Goal: Task Accomplishment & Management: Manage account settings

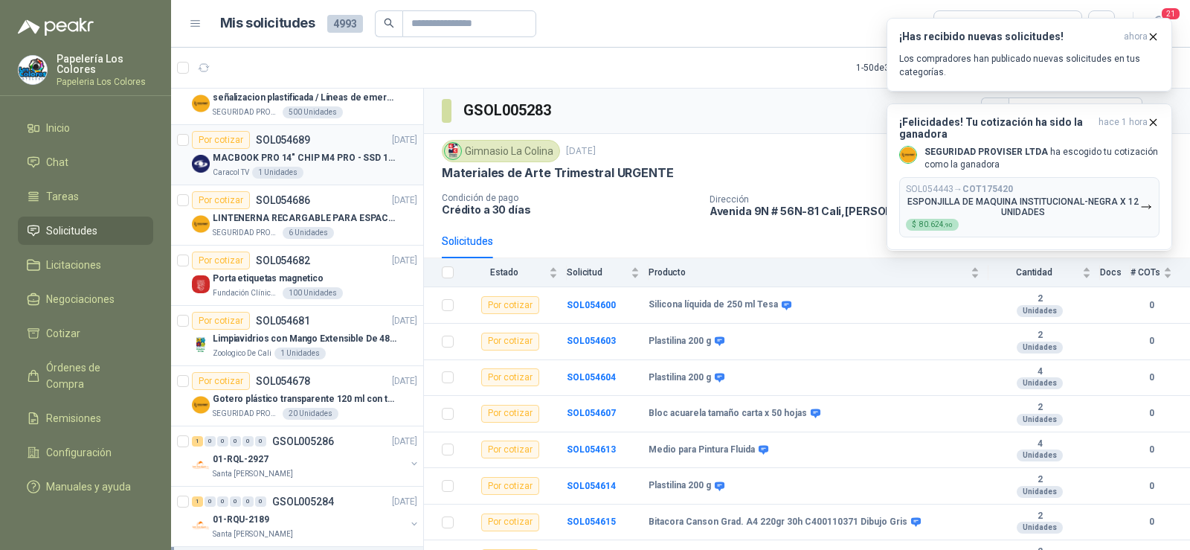
scroll to position [298, 0]
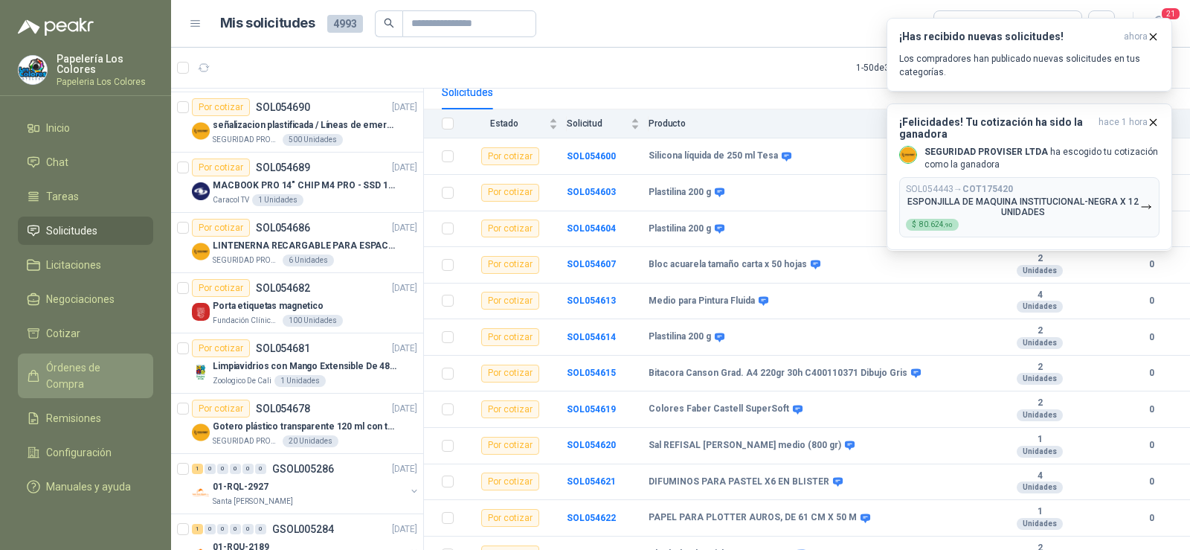
click at [92, 373] on span "Órdenes de Compra" at bounding box center [92, 375] width 93 height 33
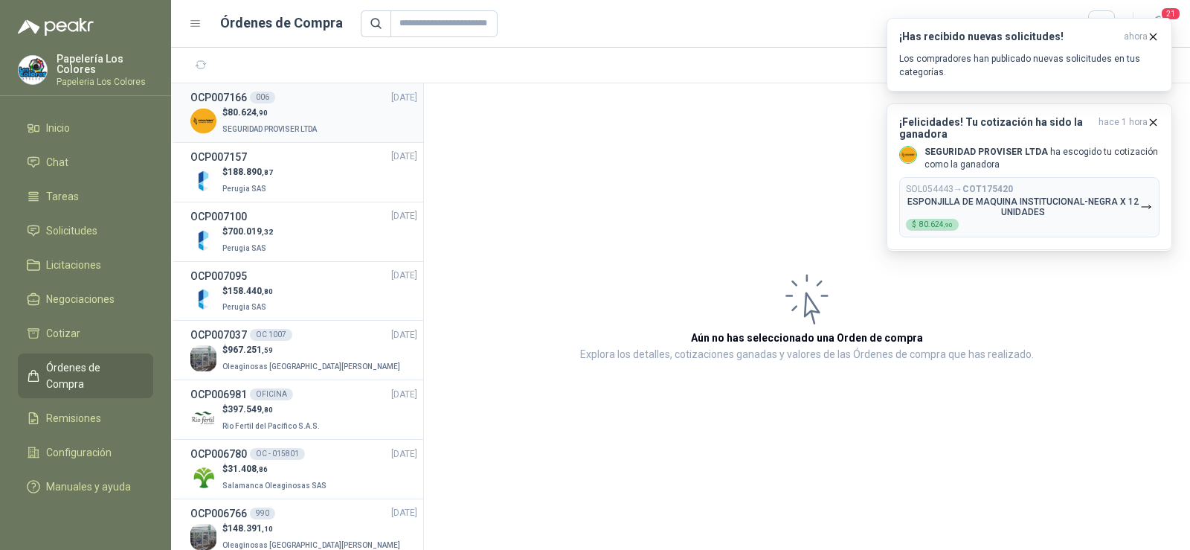
click at [252, 132] on span "SEGURIDAD PROVISER LTDA" at bounding box center [269, 129] width 94 height 8
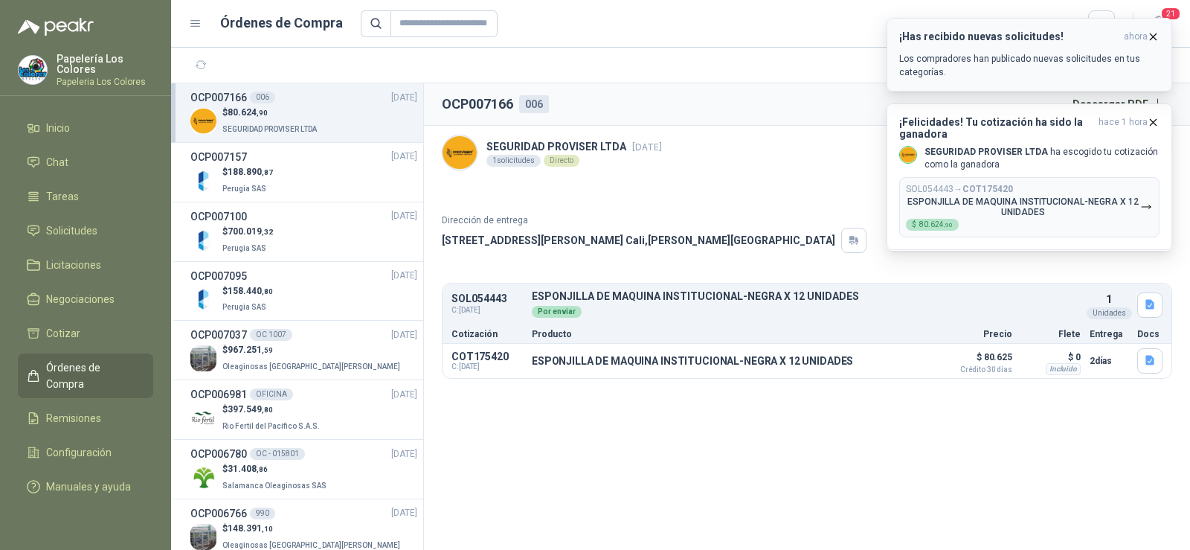
click at [1154, 36] on icon "button" at bounding box center [1154, 36] width 6 height 6
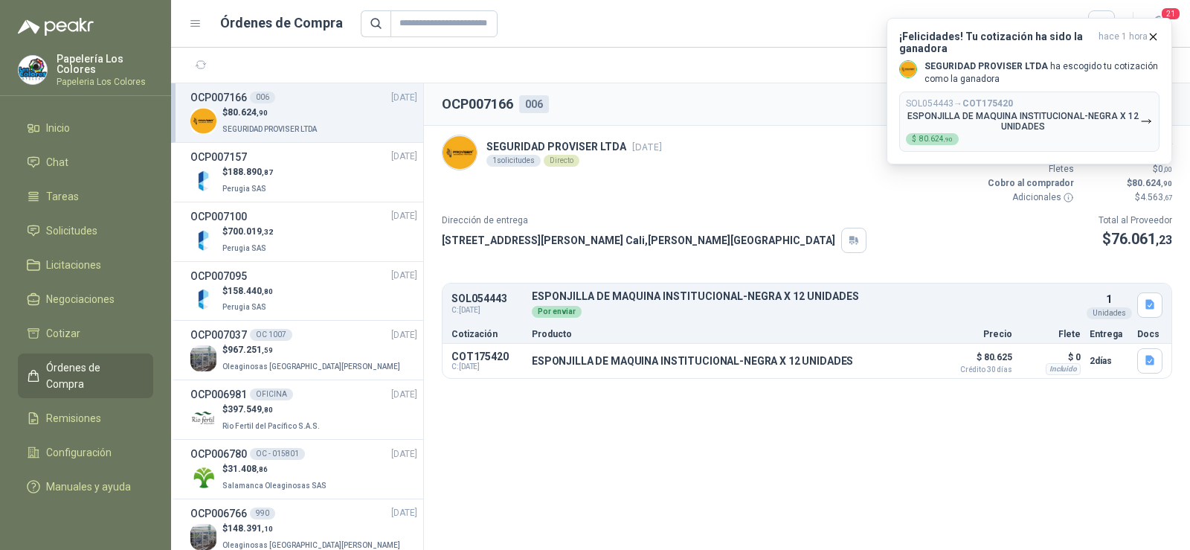
click at [1154, 36] on icon "button" at bounding box center [1154, 36] width 6 height 6
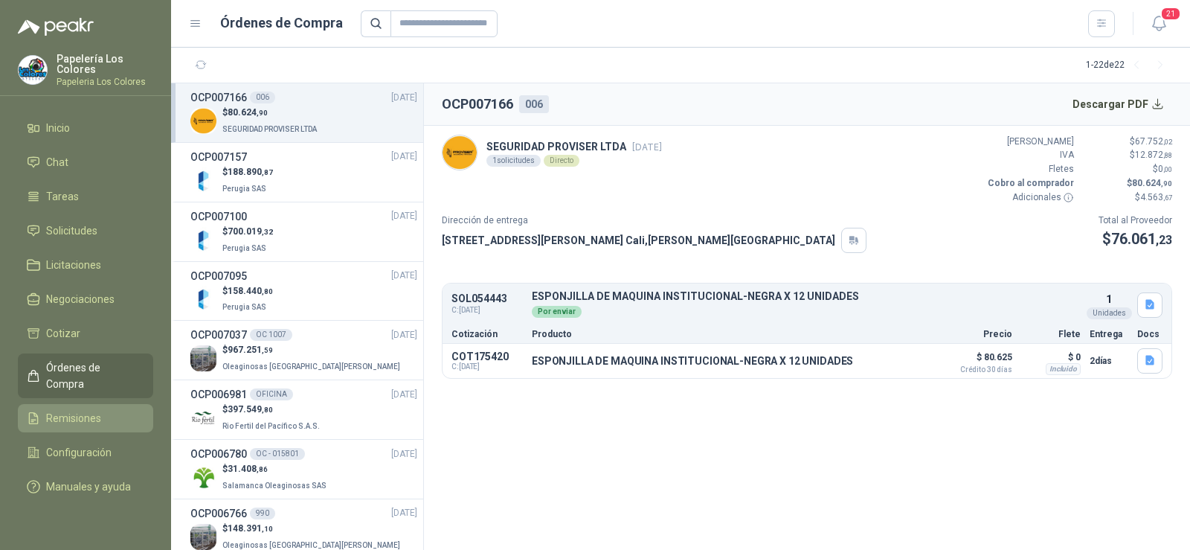
click at [80, 410] on span "Remisiones" at bounding box center [73, 418] width 55 height 16
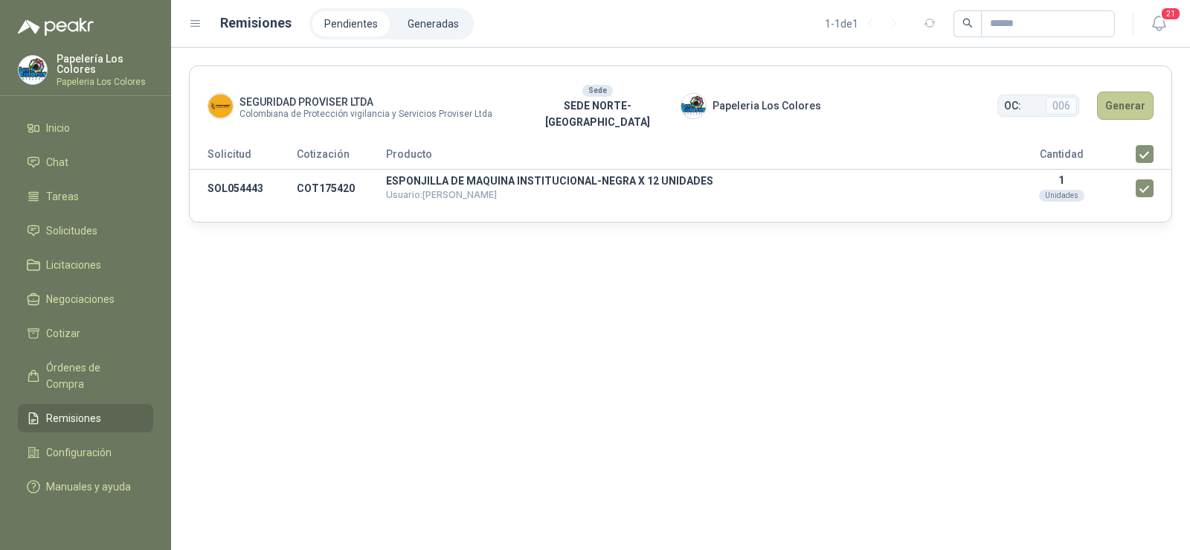
click at [1129, 102] on button "Generar" at bounding box center [1125, 106] width 57 height 28
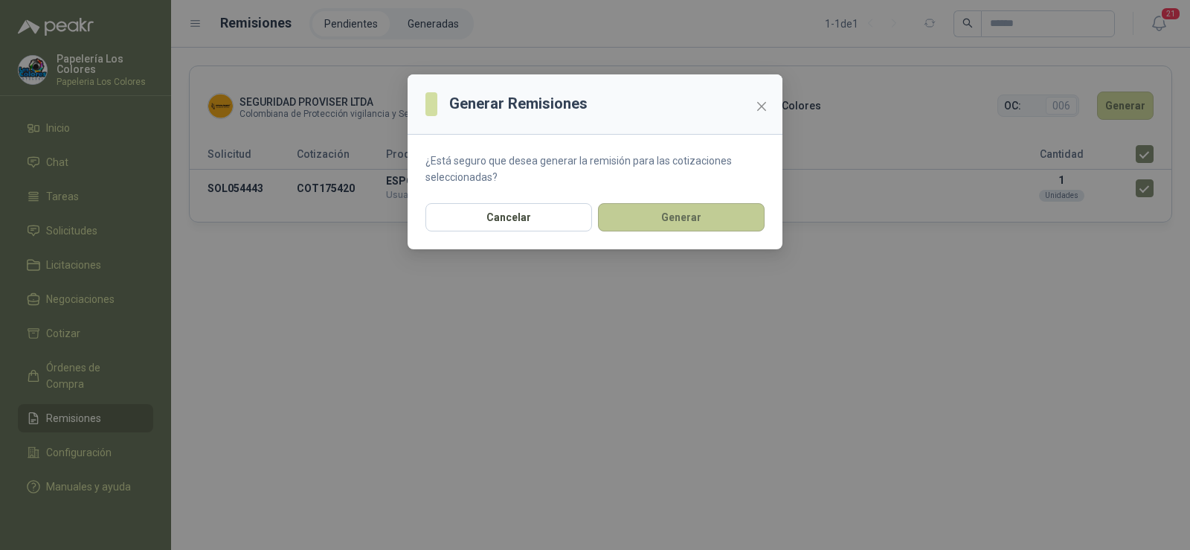
click at [619, 224] on button "Generar" at bounding box center [681, 217] width 167 height 28
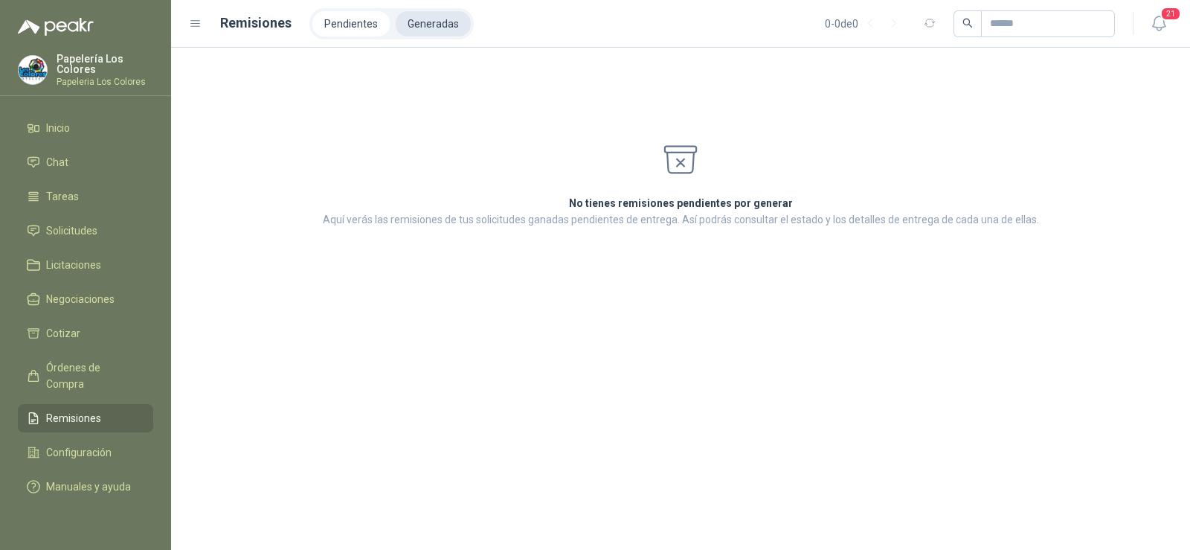
click at [408, 39] on header "Remisiones Pendientes Generadas 0 - 0 de 0 21" at bounding box center [680, 24] width 1019 height 48
click at [412, 28] on li "Generadas" at bounding box center [433, 23] width 75 height 25
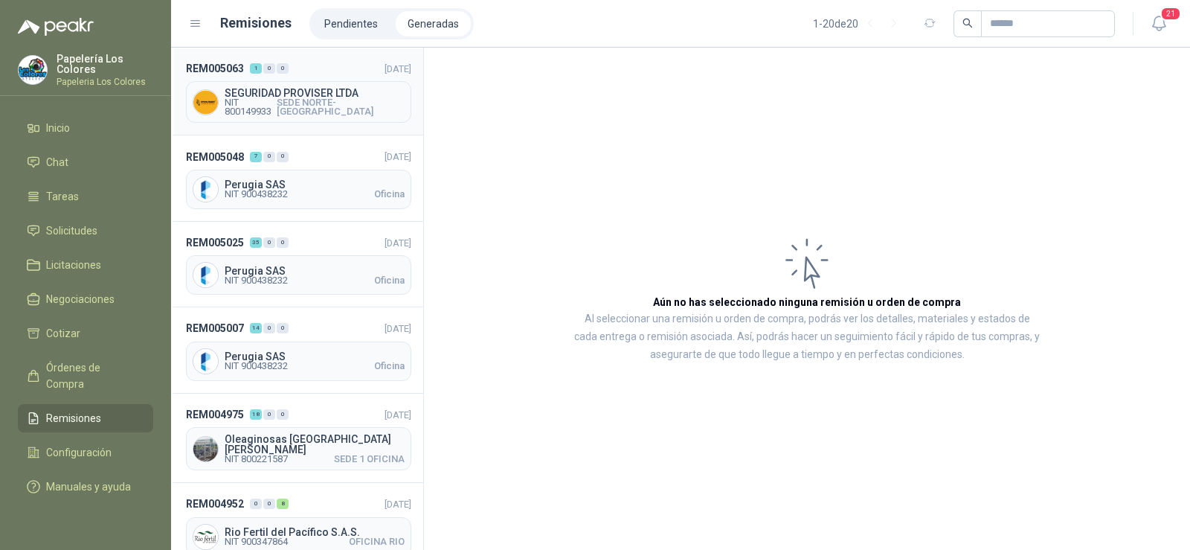
click at [307, 98] on span "SEGURIDAD PROVISER LTDA" at bounding box center [315, 93] width 180 height 10
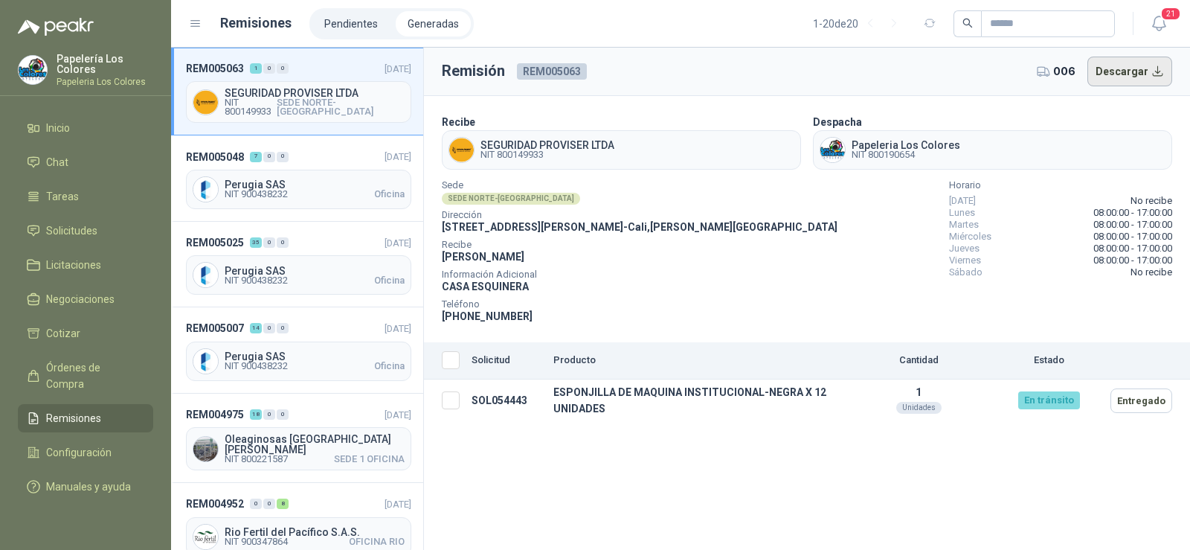
click at [1146, 84] on button "Descargar" at bounding box center [1131, 72] width 86 height 30
click at [280, 193] on span "NIT 900438232" at bounding box center [256, 194] width 63 height 9
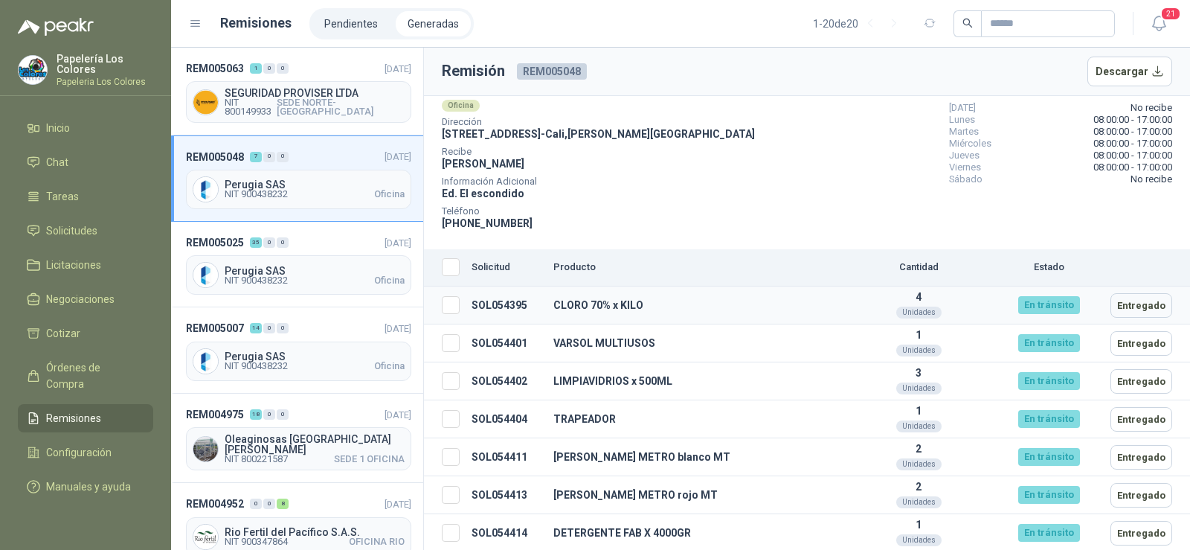
scroll to position [94, 0]
click at [954, 304] on td "4 Unidades" at bounding box center [918, 304] width 149 height 38
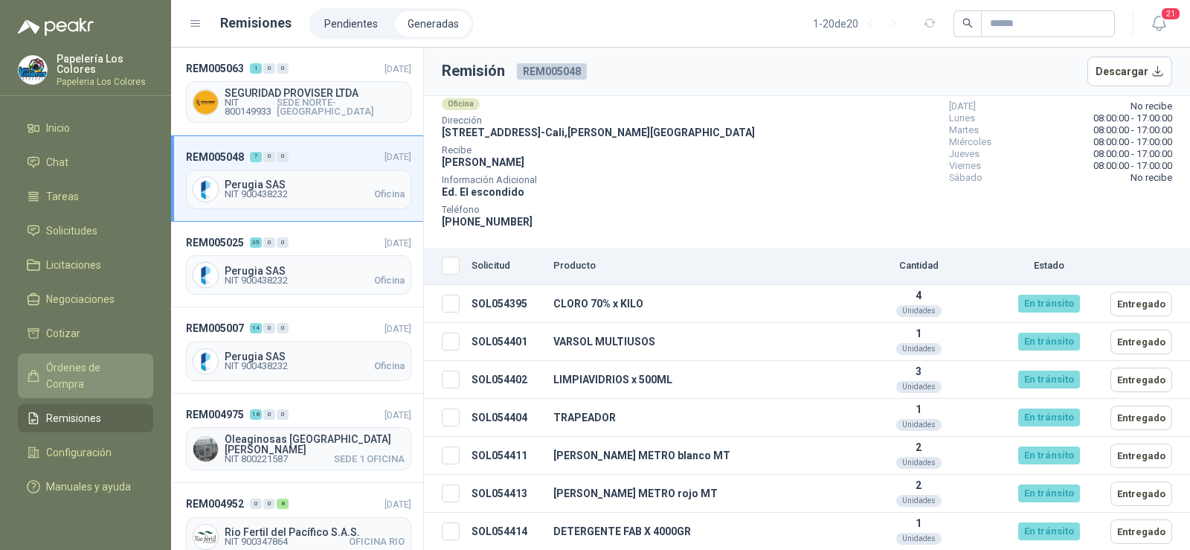
click at [79, 371] on span "Órdenes de Compra" at bounding box center [92, 375] width 93 height 33
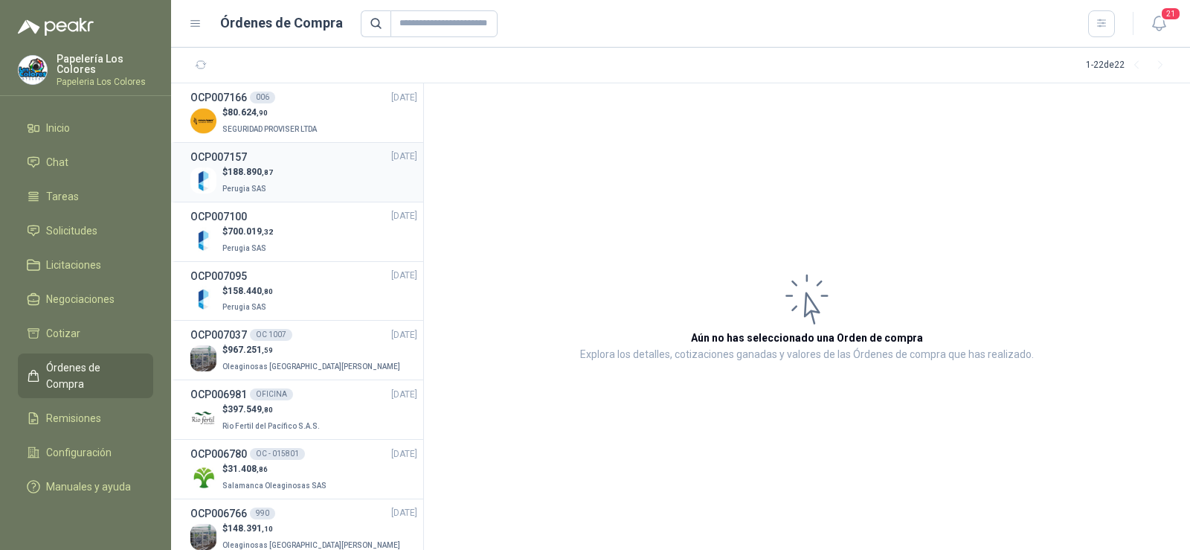
click at [251, 185] on span "Perugia SAS" at bounding box center [244, 189] width 44 height 8
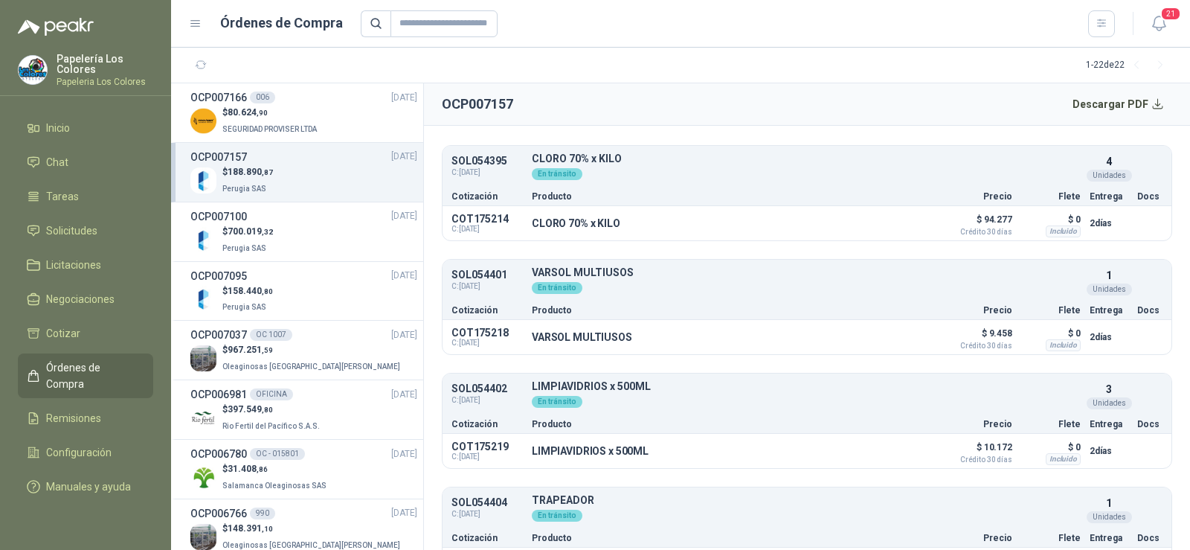
scroll to position [149, 0]
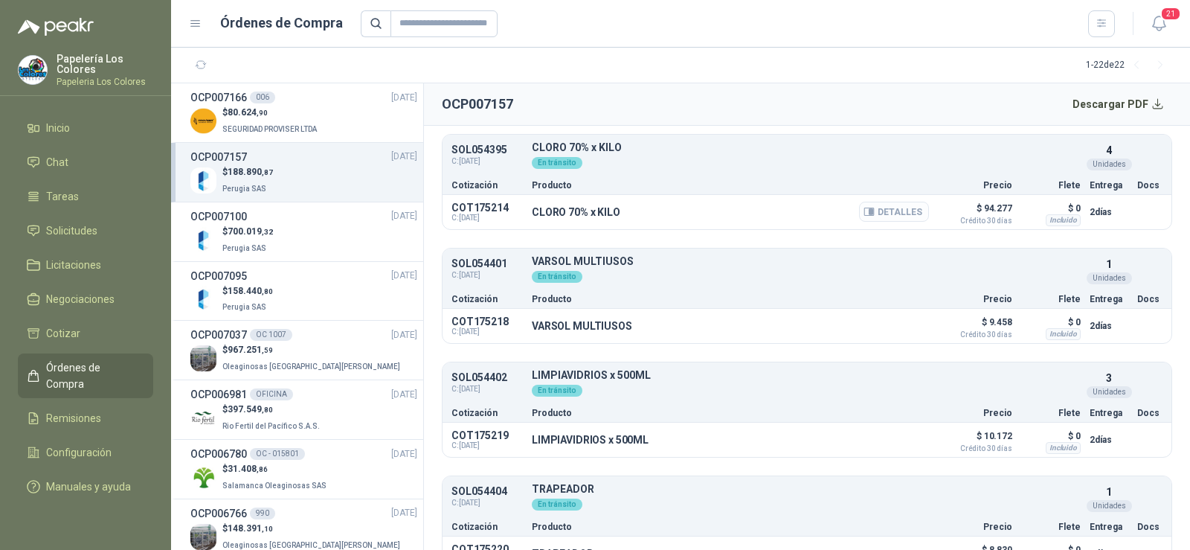
click at [896, 214] on button "Detalles" at bounding box center [894, 212] width 70 height 20
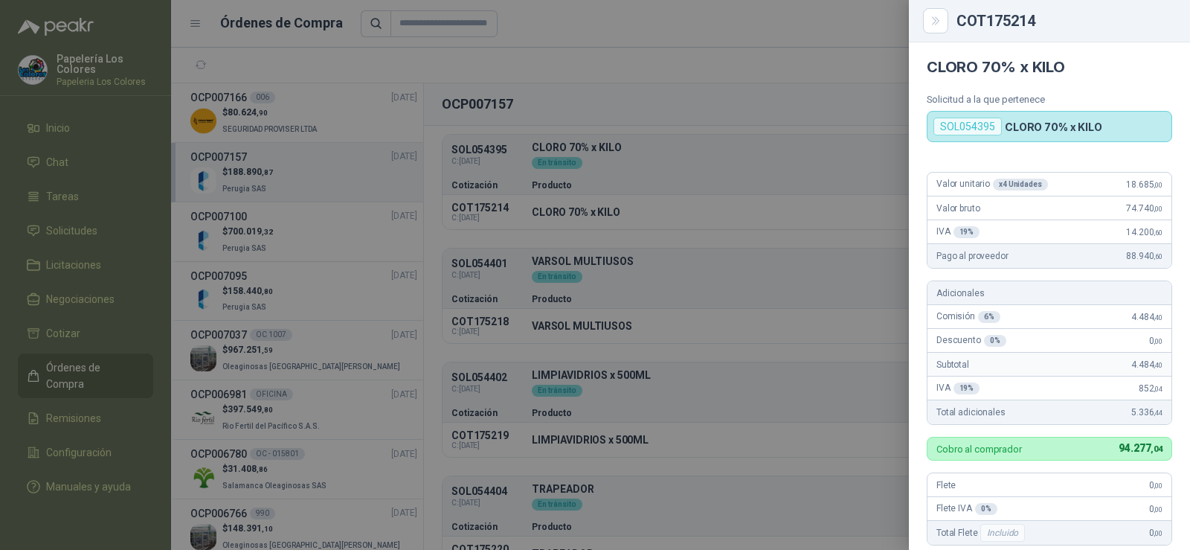
scroll to position [0, 0]
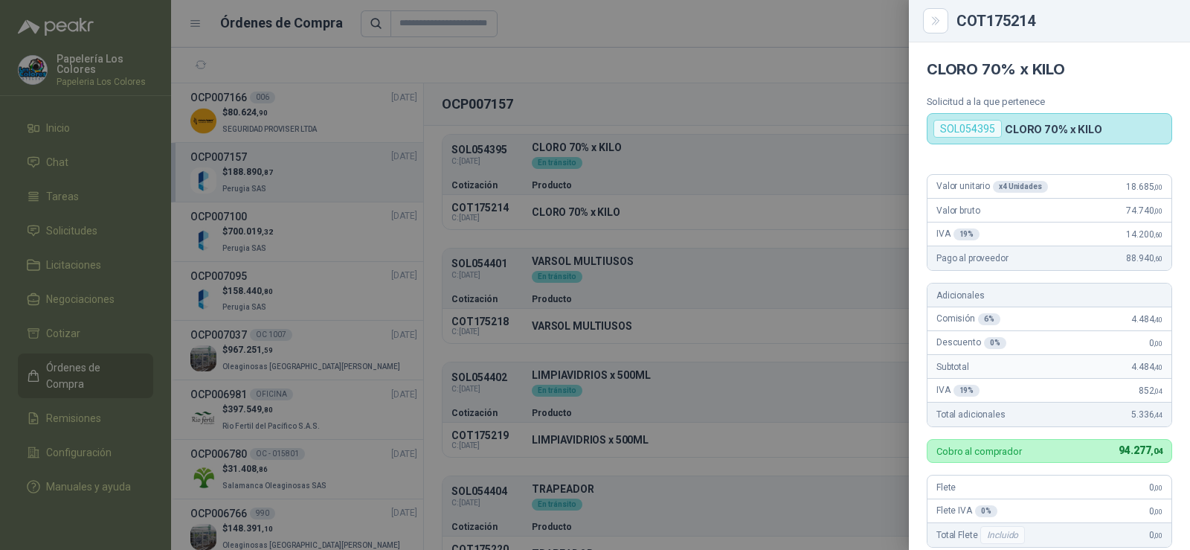
click at [626, 89] on div at bounding box center [595, 275] width 1190 height 550
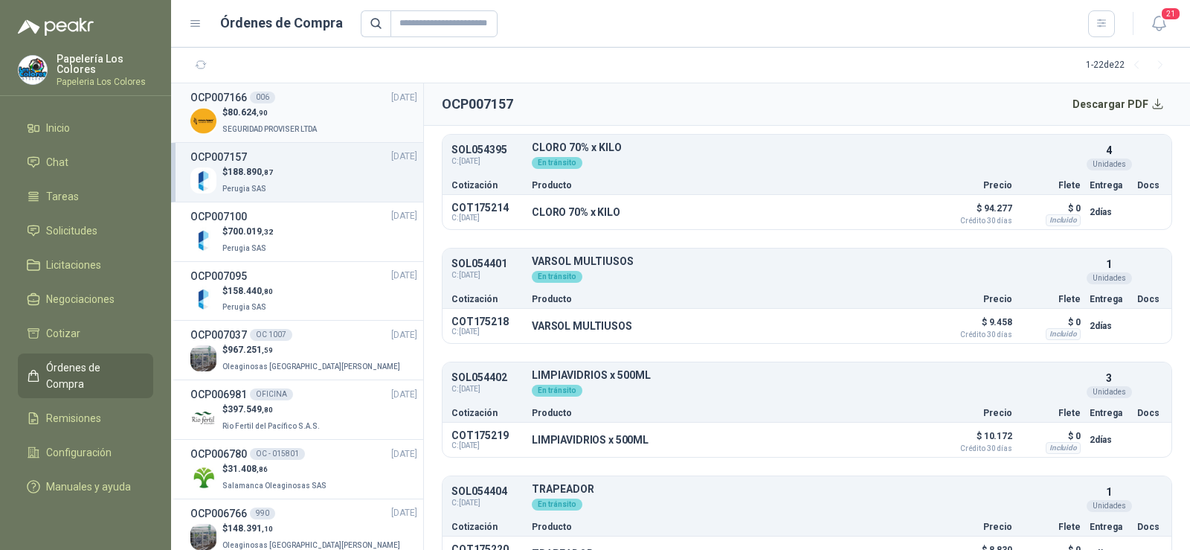
click at [252, 128] on span "SEGURIDAD PROVISER LTDA" at bounding box center [269, 129] width 94 height 8
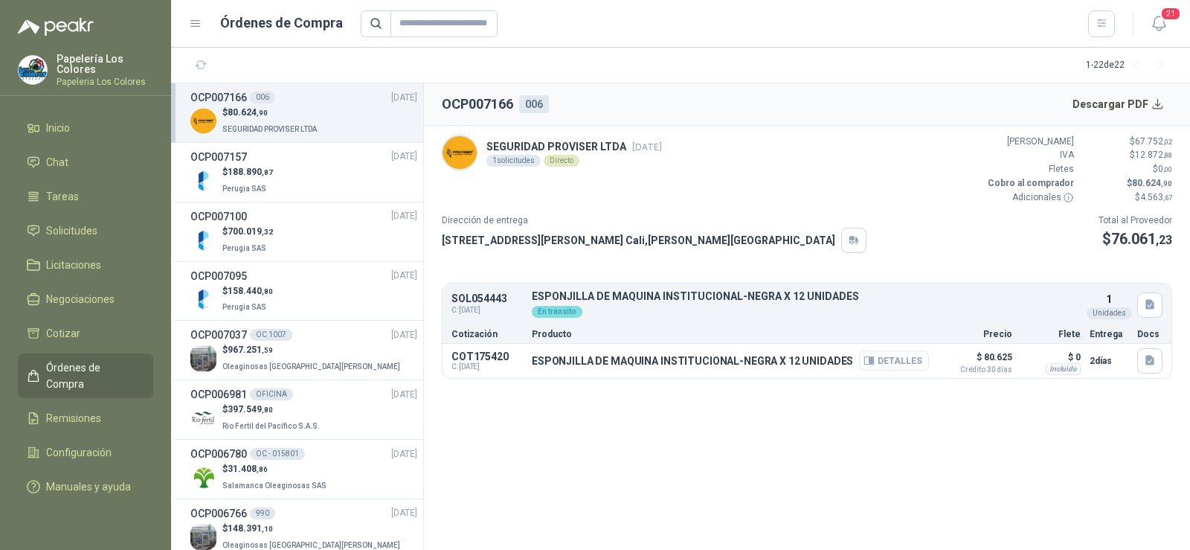
click at [910, 365] on button "Detalles" at bounding box center [894, 360] width 70 height 20
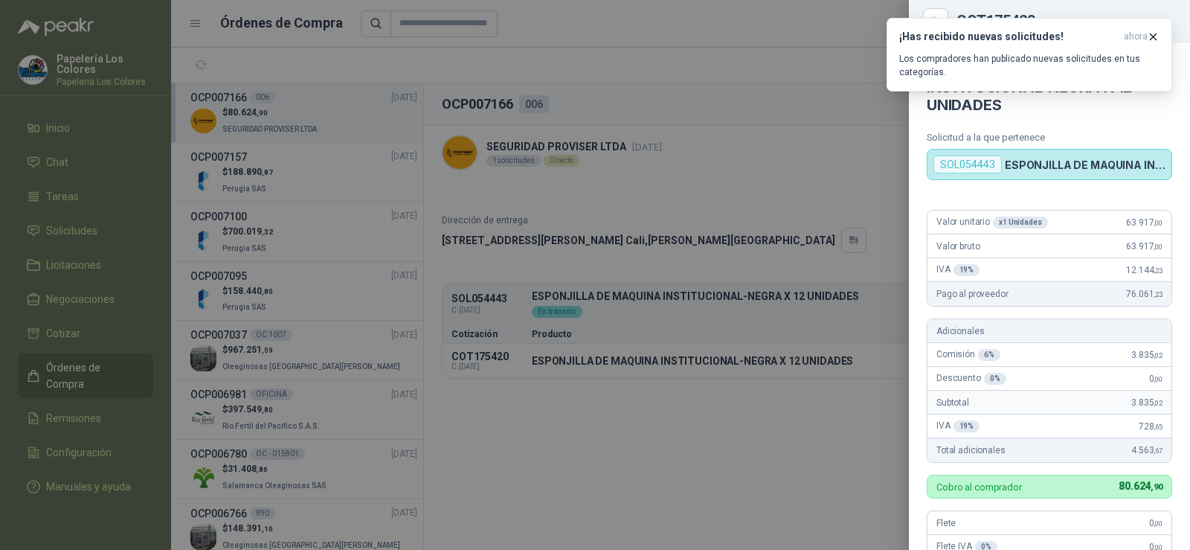
click at [67, 286] on div at bounding box center [595, 275] width 1190 height 550
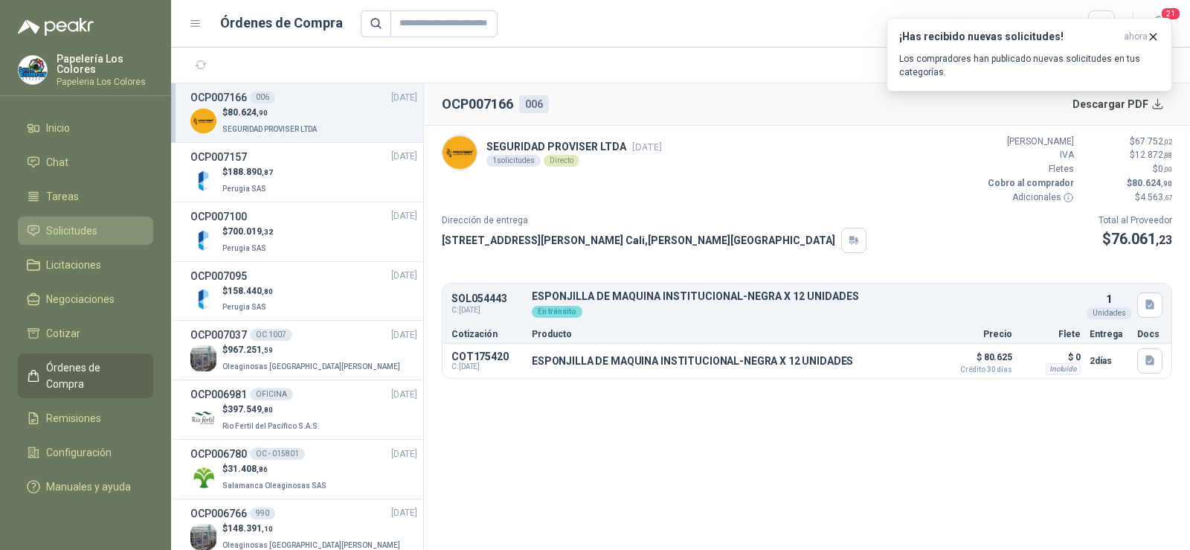
click at [73, 234] on span "Solicitudes" at bounding box center [71, 230] width 51 height 16
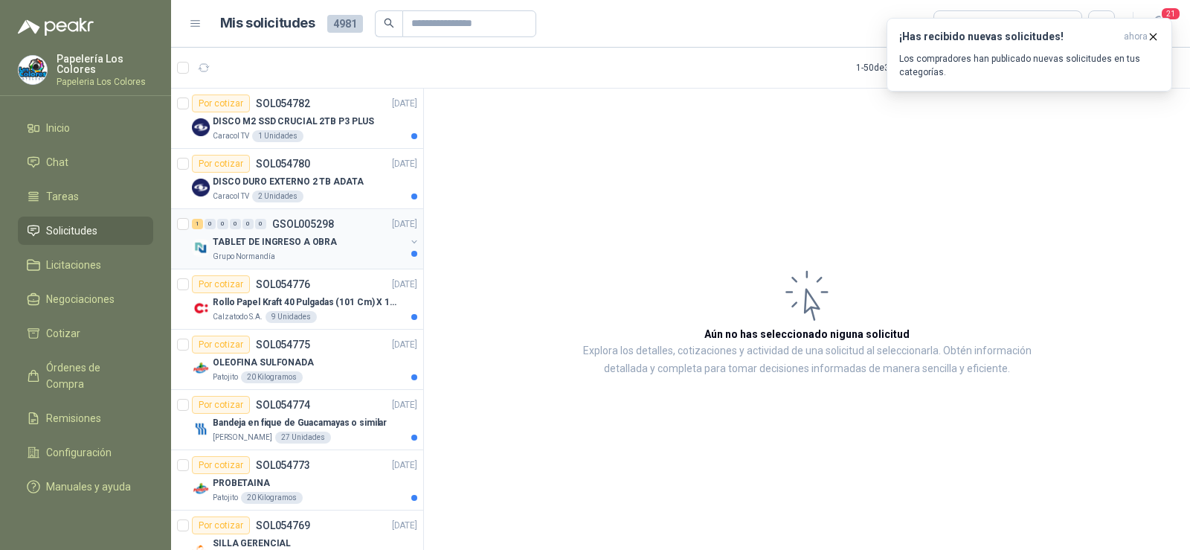
scroll to position [74, 0]
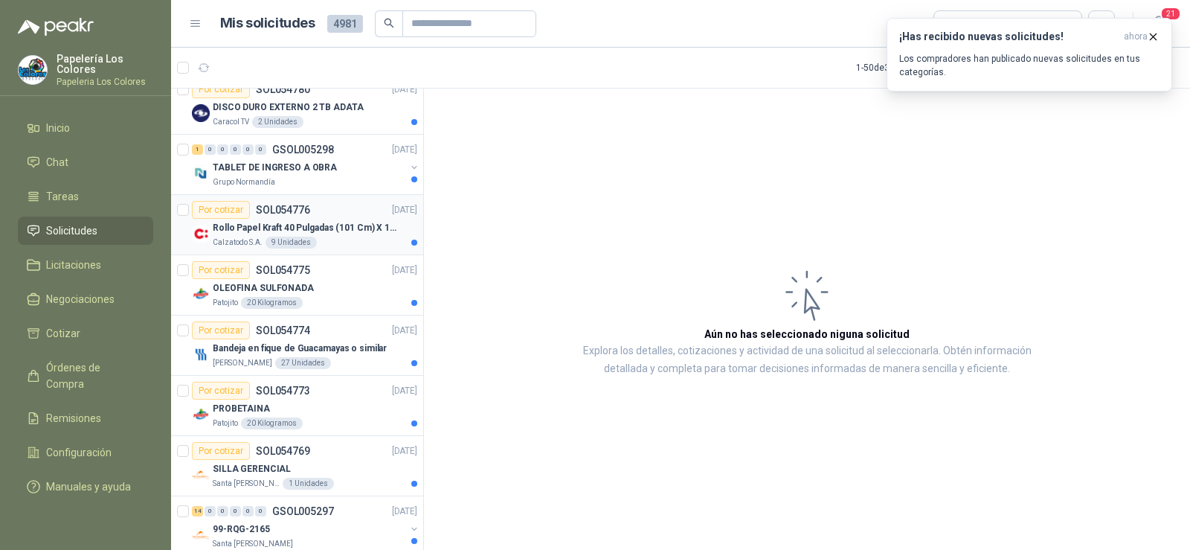
click at [241, 234] on p "Rollo Papel Kraft 40 Pulgadas (101 Cm) X 150 Mts 60 Gr" at bounding box center [305, 228] width 185 height 14
